Goal: Find specific fact: Find specific fact

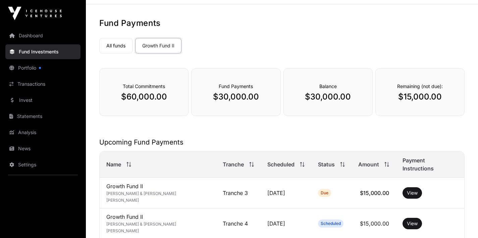
scroll to position [47, 0]
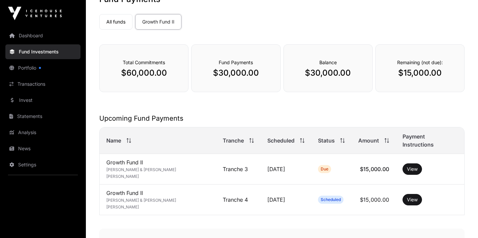
click at [408, 163] on button "View" at bounding box center [412, 168] width 19 height 11
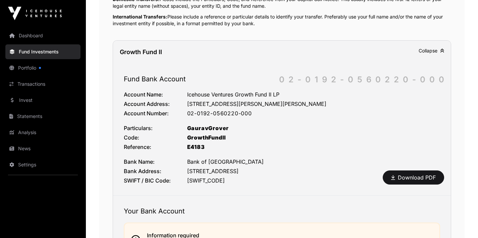
scroll to position [312, 0]
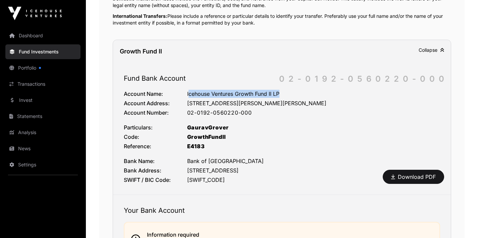
drag, startPoint x: 188, startPoint y: 73, endPoint x: 280, endPoint y: 72, distance: 92.0
click at [280, 90] on div "Icehouse Ventures Growth Fund II LP" at bounding box center [313, 94] width 253 height 8
click at [188, 90] on div "Icehouse Ventures Growth Fund II LP" at bounding box center [313, 94] width 253 height 8
drag, startPoint x: 188, startPoint y: 73, endPoint x: 268, endPoint y: 70, distance: 79.6
click at [268, 90] on div "Icehouse Ventures Growth Fund II LP" at bounding box center [313, 94] width 253 height 8
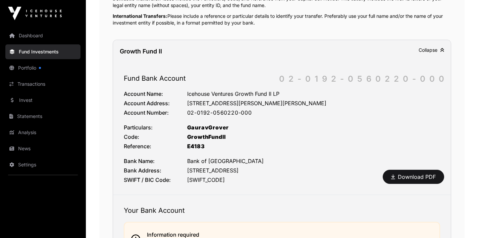
drag, startPoint x: 187, startPoint y: 72, endPoint x: 281, endPoint y: 76, distance: 94.4
click at [281, 90] on div "Account Name: Icehouse Ventures Growth Fund II LP" at bounding box center [282, 94] width 317 height 8
copy div "Icehouse Ventures Growth Fund II LP"
drag, startPoint x: 188, startPoint y: 92, endPoint x: 238, endPoint y: 94, distance: 50.0
click at [238, 108] on div "02-0192-0560220-000" at bounding box center [313, 112] width 253 height 8
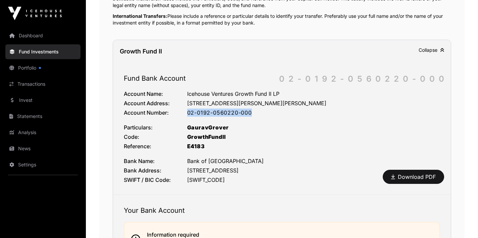
copy div "02-0192-0560220-000"
drag, startPoint x: 188, startPoint y: 106, endPoint x: 228, endPoint y: 107, distance: 39.6
click at [228, 123] on div "GauravGrover" at bounding box center [313, 127] width 253 height 8
copy div "GauravGrover"
drag, startPoint x: 188, startPoint y: 116, endPoint x: 227, endPoint y: 117, distance: 38.9
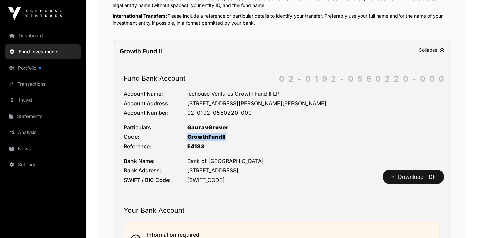
click at [227, 133] on div "GrowthFundII" at bounding box center [313, 137] width 253 height 8
copy div "GrowthFundII"
drag, startPoint x: 187, startPoint y: 126, endPoint x: 206, endPoint y: 126, distance: 18.8
click at [206, 142] on div "E4183" at bounding box center [313, 146] width 253 height 8
copy div "E4183"
